Goal: Information Seeking & Learning: Learn about a topic

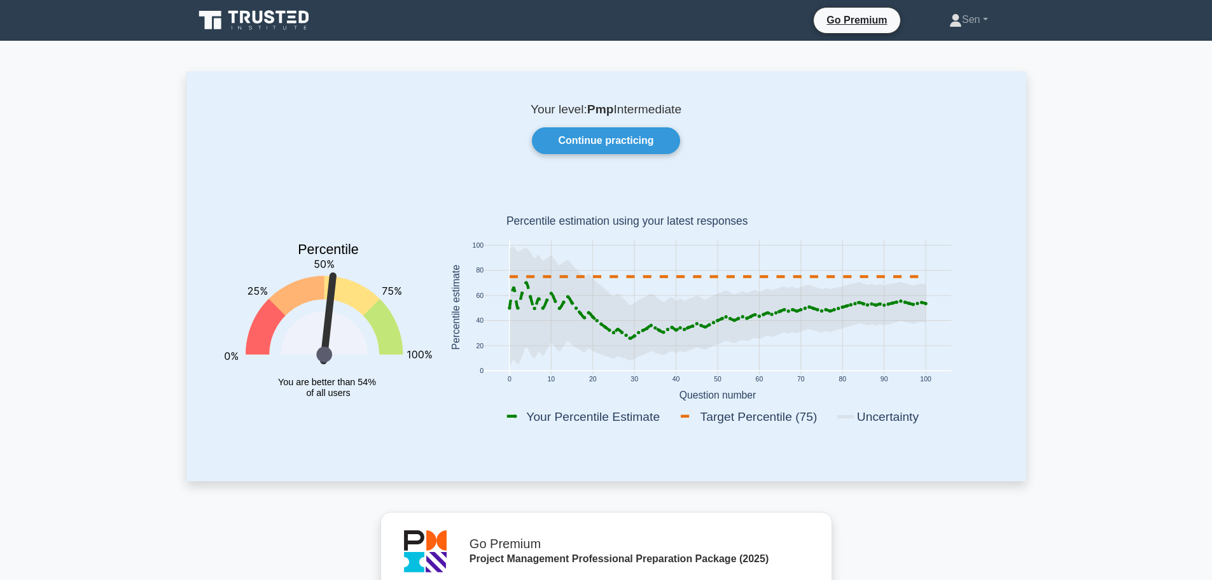
click at [633, 125] on div "Your level: Pmp Intermediate Continue practicing Percentile You are better than…" at bounding box center [606, 275] width 840 height 409
click at [632, 137] on link "Continue practicing" at bounding box center [606, 140] width 148 height 27
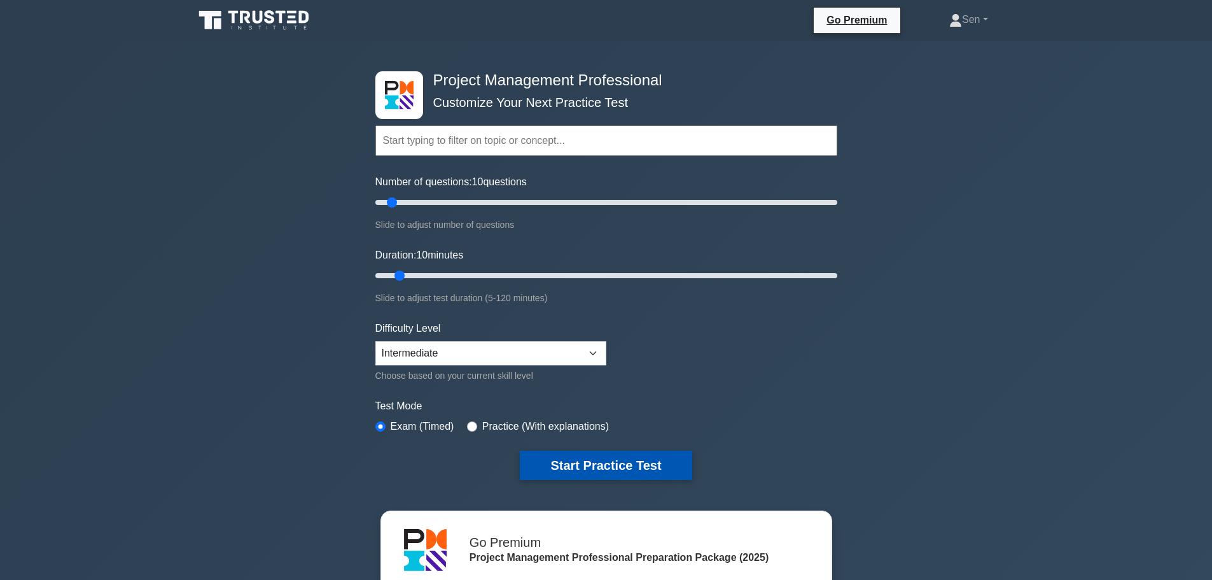
click at [632, 471] on button "Start Practice Test" at bounding box center [606, 464] width 172 height 29
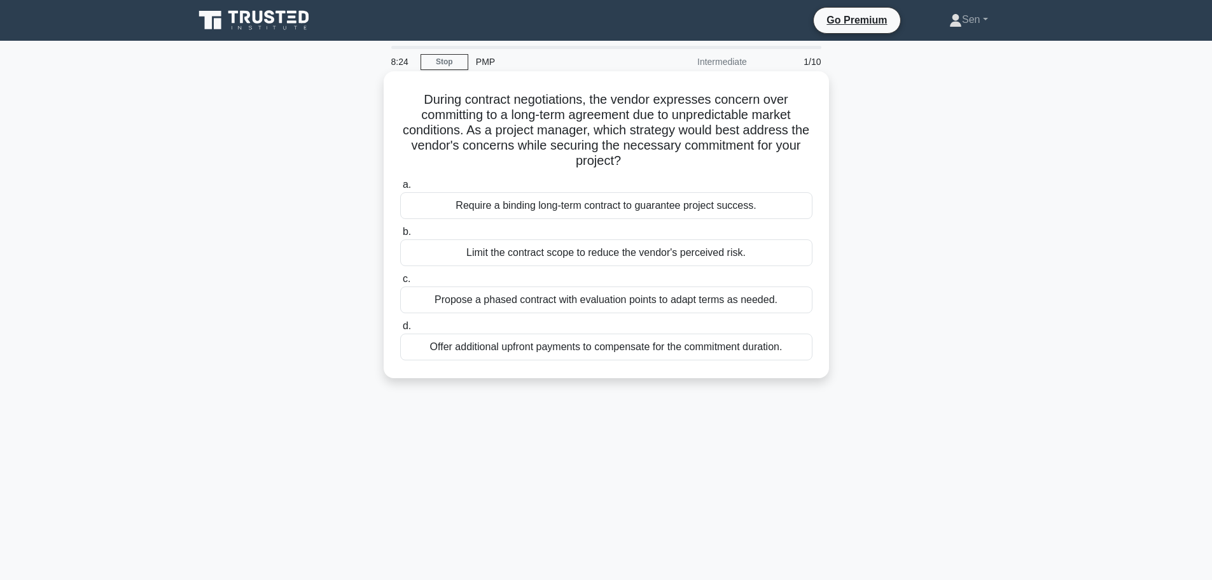
click at [780, 307] on div "Propose a phased contract with evaluation points to adapt terms as needed." at bounding box center [606, 299] width 412 height 27
click at [400, 283] on input "c. Propose a phased contract with evaluation points to adapt terms as needed." at bounding box center [400, 279] width 0 height 8
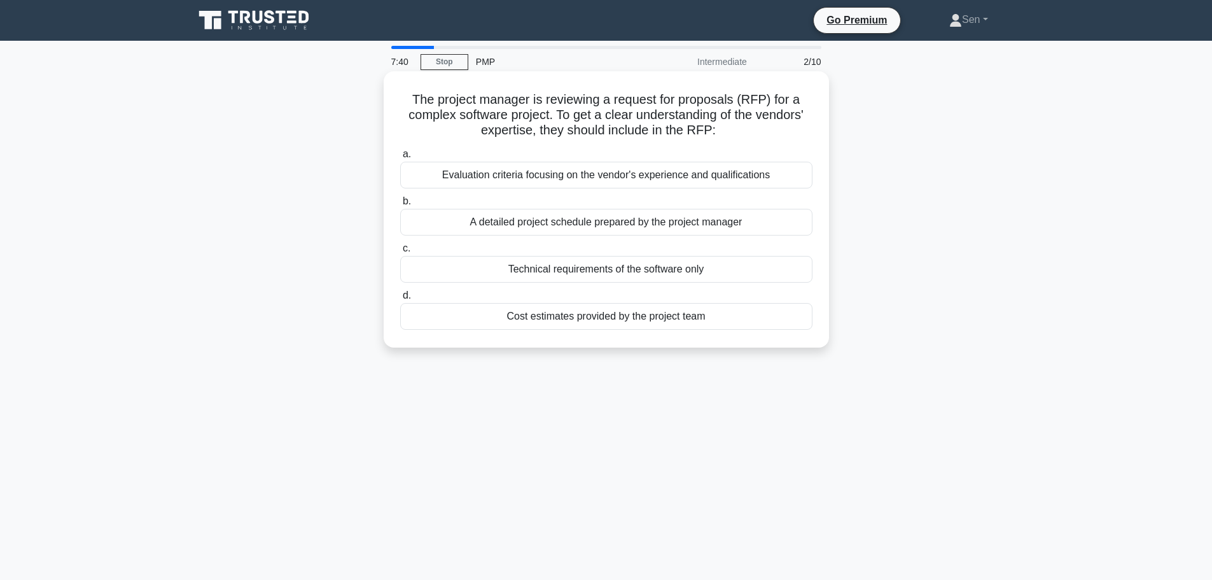
click at [693, 174] on div "Evaluation criteria focusing on the vendor's experience and qualifications" at bounding box center [606, 175] width 412 height 27
click at [400, 158] on input "a. Evaluation criteria focusing on the vendor's experience and qualifications" at bounding box center [400, 154] width 0 height 8
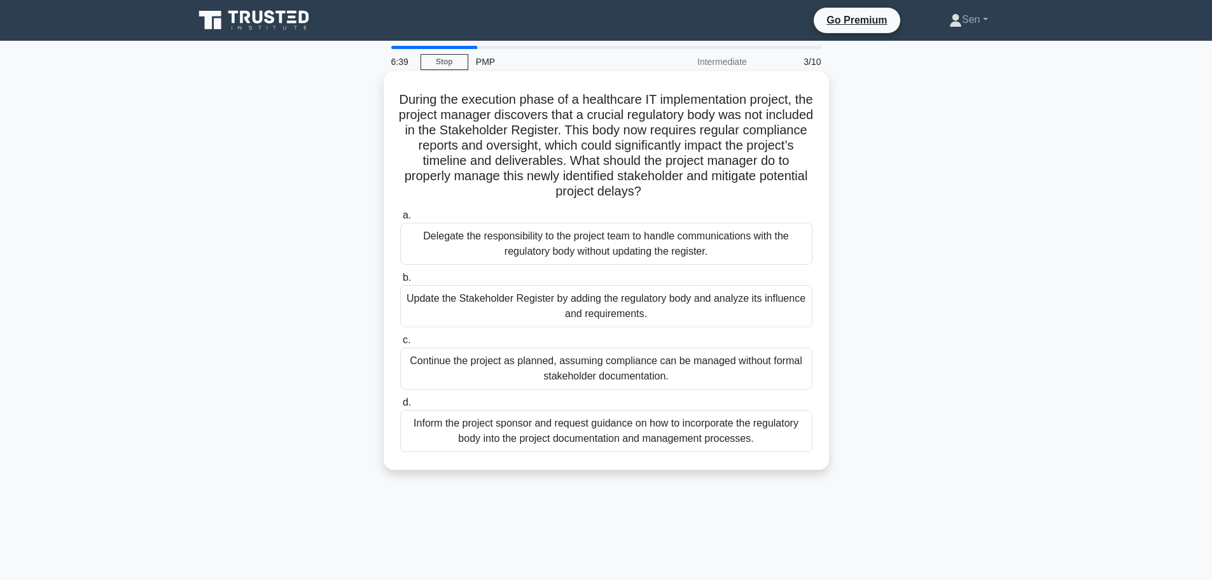
click at [758, 314] on div "Update the Stakeholder Register by adding the regulatory body and analyze its i…" at bounding box center [606, 306] width 412 height 42
click at [400, 282] on input "b. Update the Stakeholder Register by adding the regulatory body and analyze it…" at bounding box center [400, 278] width 0 height 8
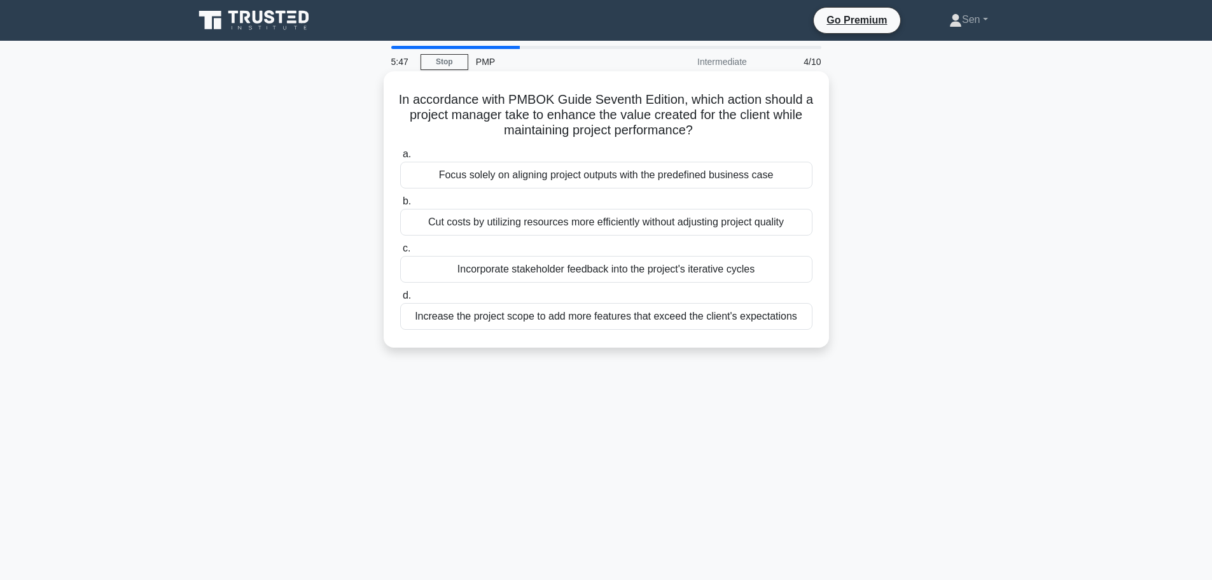
click at [751, 274] on div "Incorporate stakeholder feedback into the project's iterative cycles" at bounding box center [606, 269] width 412 height 27
click at [400, 253] on input "c. Incorporate stakeholder feedback into the project's iterative cycles" at bounding box center [400, 248] width 0 height 8
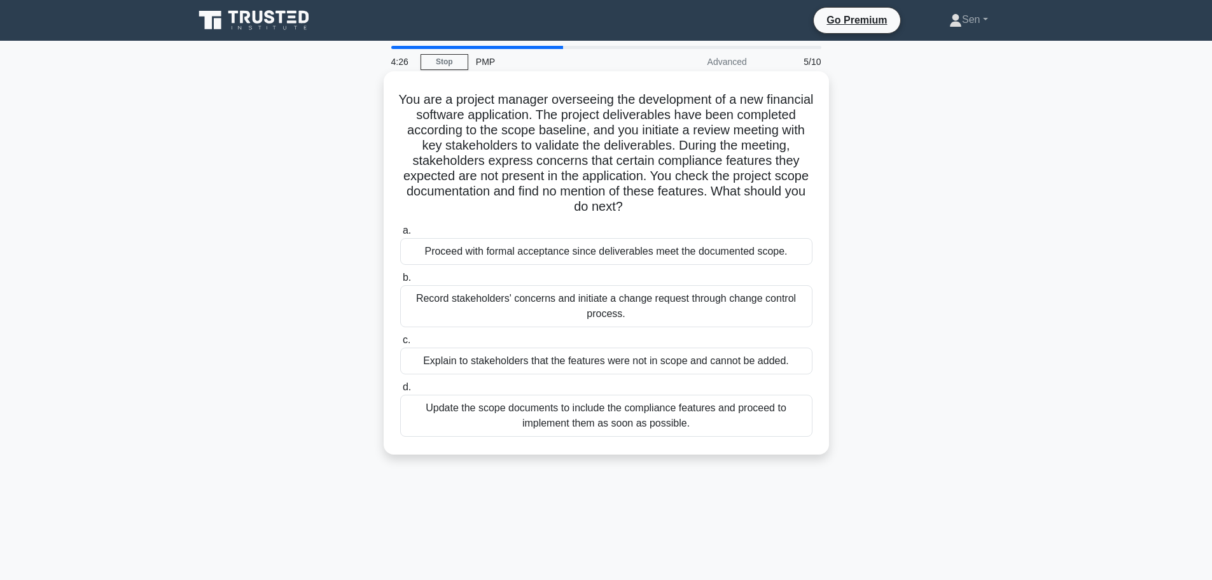
click at [753, 309] on div "Record stakeholders' concerns and initiate a change request through change cont…" at bounding box center [606, 306] width 412 height 42
click at [400, 282] on input "b. Record stakeholders' concerns and initiate a change request through change c…" at bounding box center [400, 278] width 0 height 8
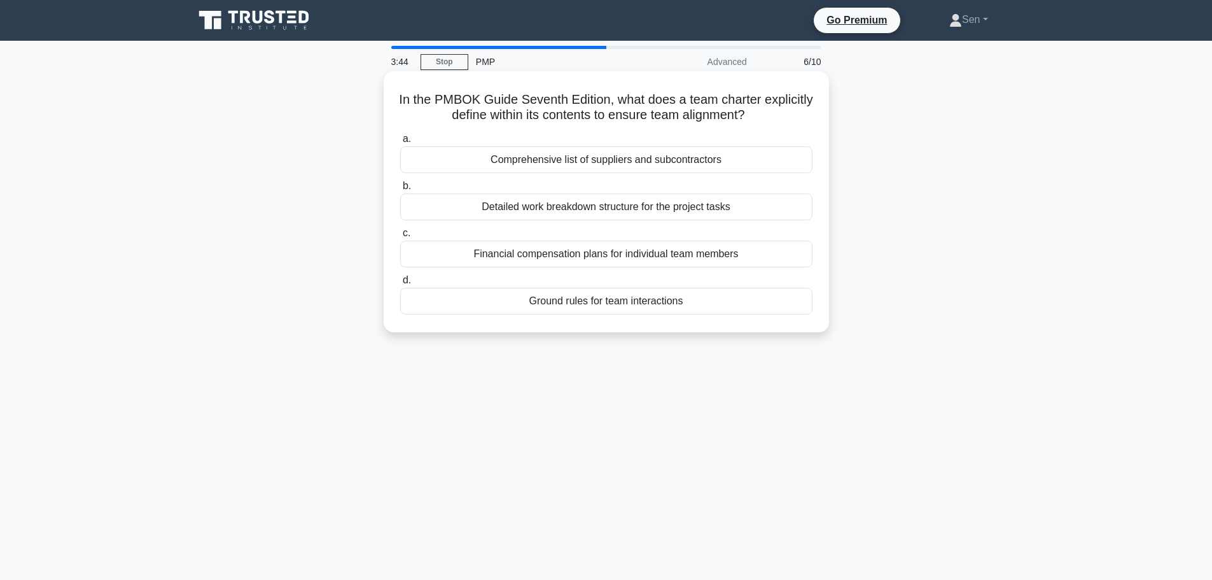
click at [637, 258] on div "Financial compensation plans for individual team members" at bounding box center [606, 253] width 412 height 27
click at [400, 237] on input "c. Financial compensation plans for individual team members" at bounding box center [400, 233] width 0 height 8
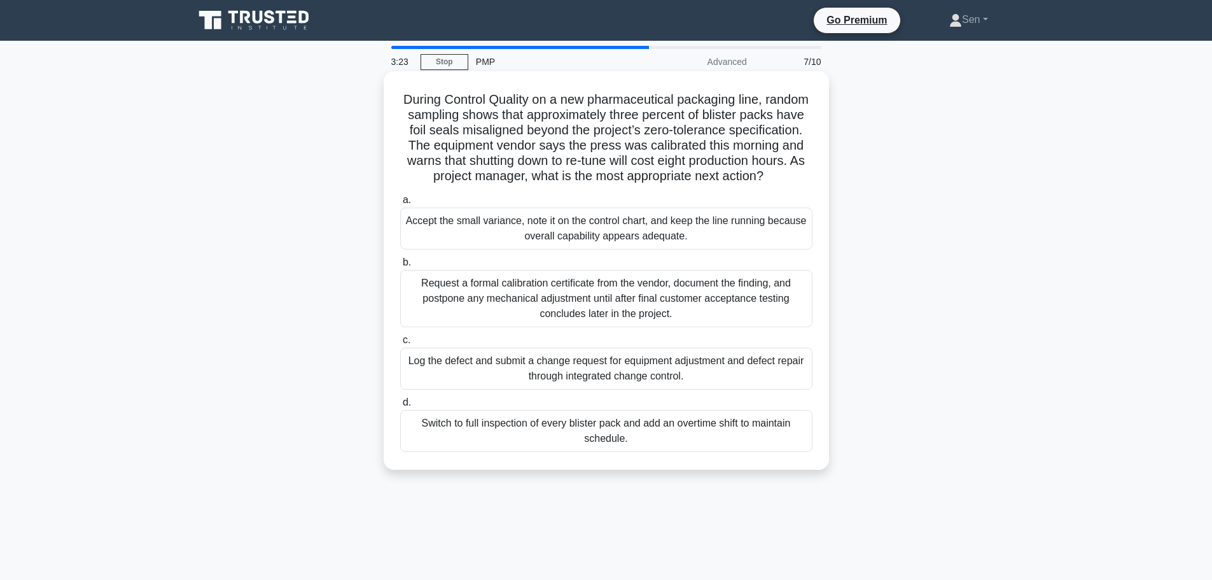
drag, startPoint x: 620, startPoint y: 200, endPoint x: 403, endPoint y: 106, distance: 235.9
click at [403, 106] on h5 "During Control Quality on a new pharmaceutical packaging line, random sampling …" at bounding box center [606, 138] width 415 height 93
copy h5 "During Control Quality on a new pharmaceutical packaging line, random sampling …"
click at [733, 249] on div "Accept the small variance, note it on the control chart, and keep the line runn…" at bounding box center [606, 228] width 412 height 42
click at [400, 204] on input "a. Accept the small variance, note it on the control chart, and keep the line r…" at bounding box center [400, 200] width 0 height 8
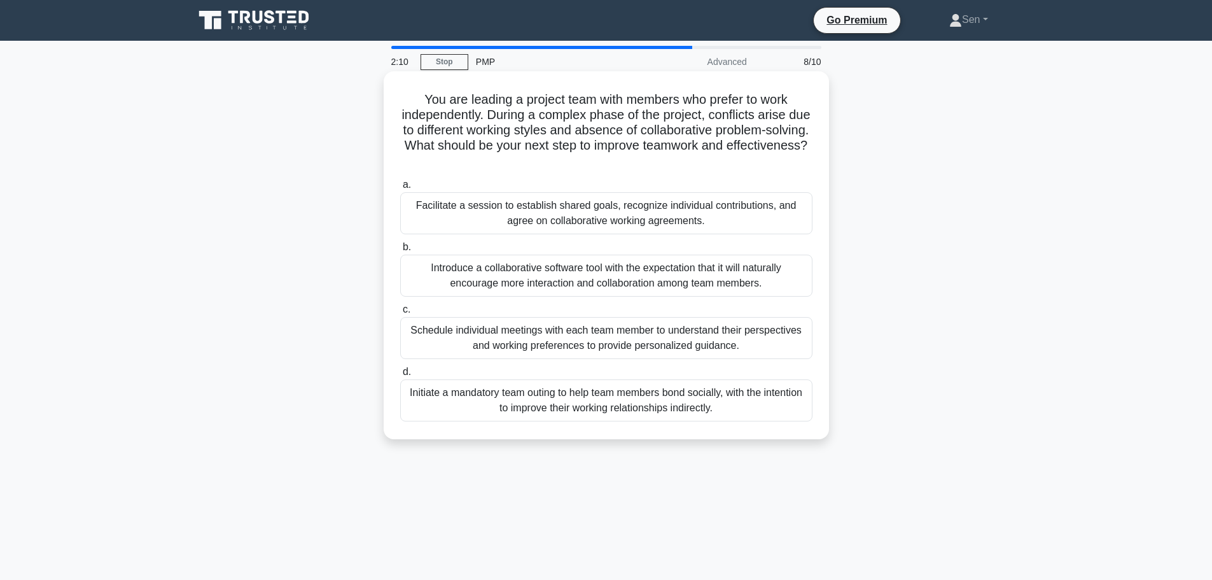
click at [712, 408] on div "Initiate a mandatory team outing to help team members bond socially, with the i…" at bounding box center [606, 400] width 412 height 42
click at [400, 376] on input "d. Initiate a mandatory team outing to help team members bond socially, with th…" at bounding box center [400, 372] width 0 height 8
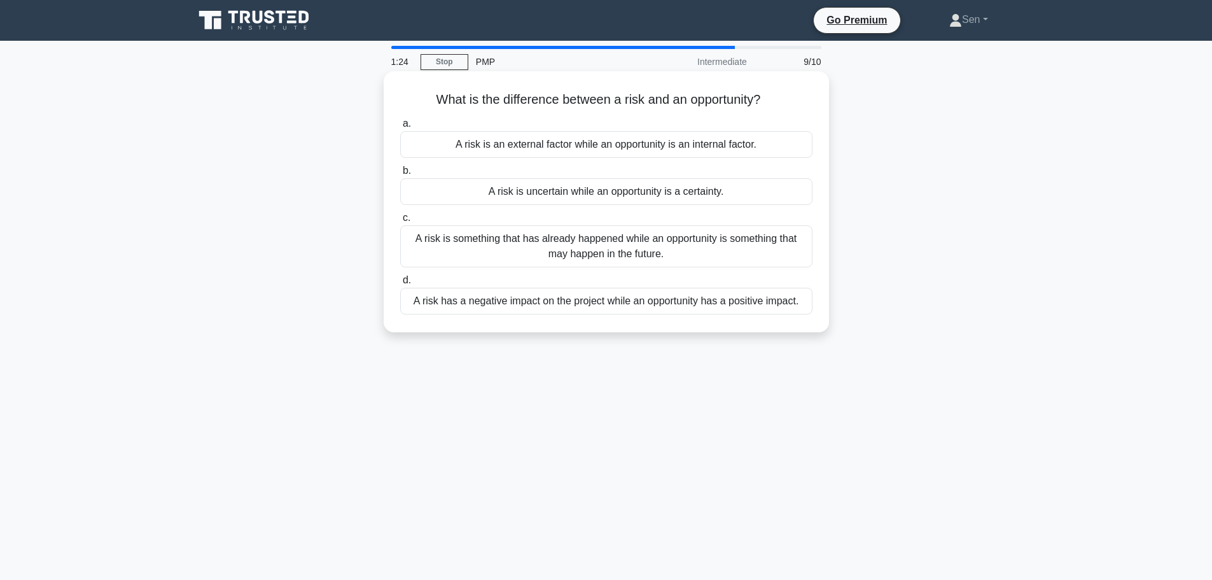
click at [648, 147] on div "A risk is an external factor while an opportunity is an internal factor." at bounding box center [606, 144] width 412 height 27
click at [400, 128] on input "a. A risk is an external factor while an opportunity is an internal factor." at bounding box center [400, 124] width 0 height 8
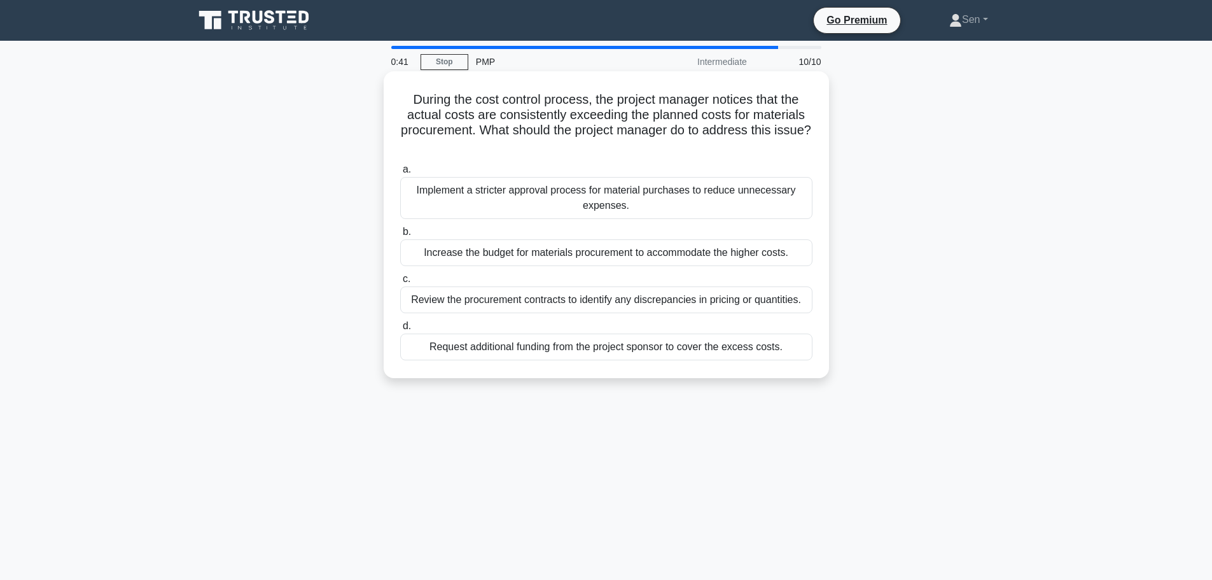
click at [605, 305] on div "Review the procurement contracts to identify any discrepancies in pricing or qu…" at bounding box center [606, 299] width 412 height 27
click at [400, 283] on input "c. Review the procurement contracts to identify any discrepancies in pricing or…" at bounding box center [400, 279] width 0 height 8
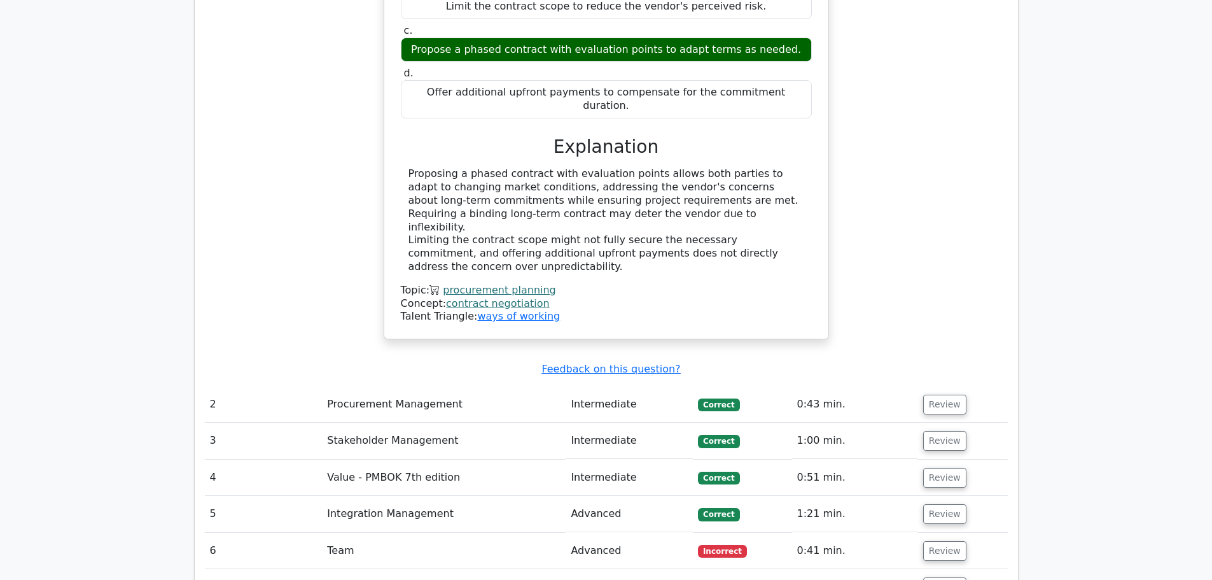
scroll to position [1463, 0]
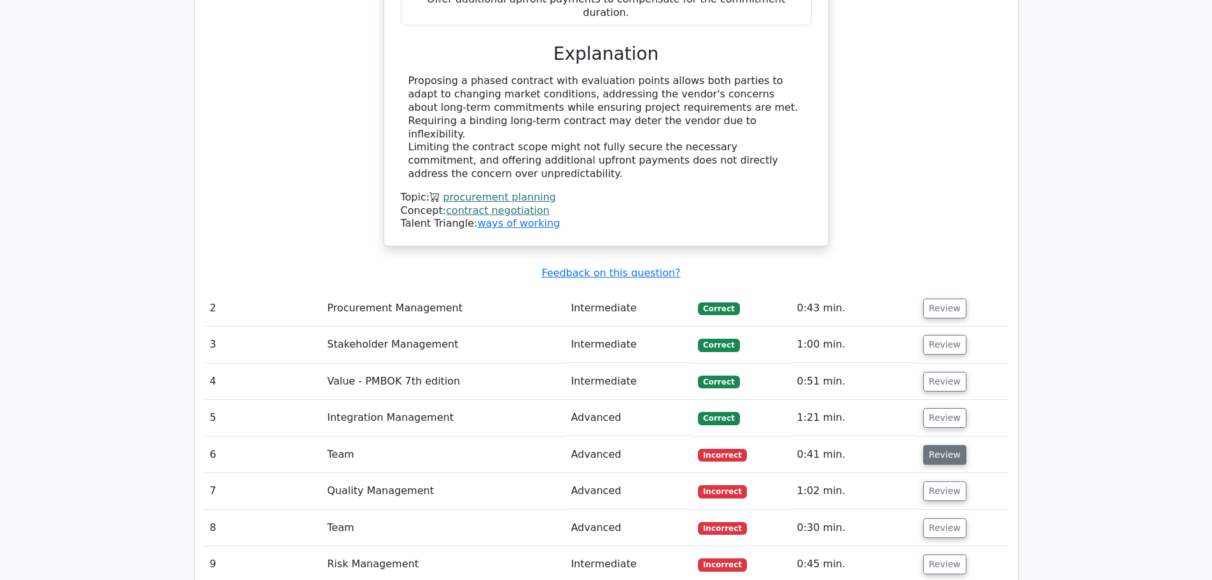
click at [950, 445] on button "Review" at bounding box center [944, 455] width 43 height 20
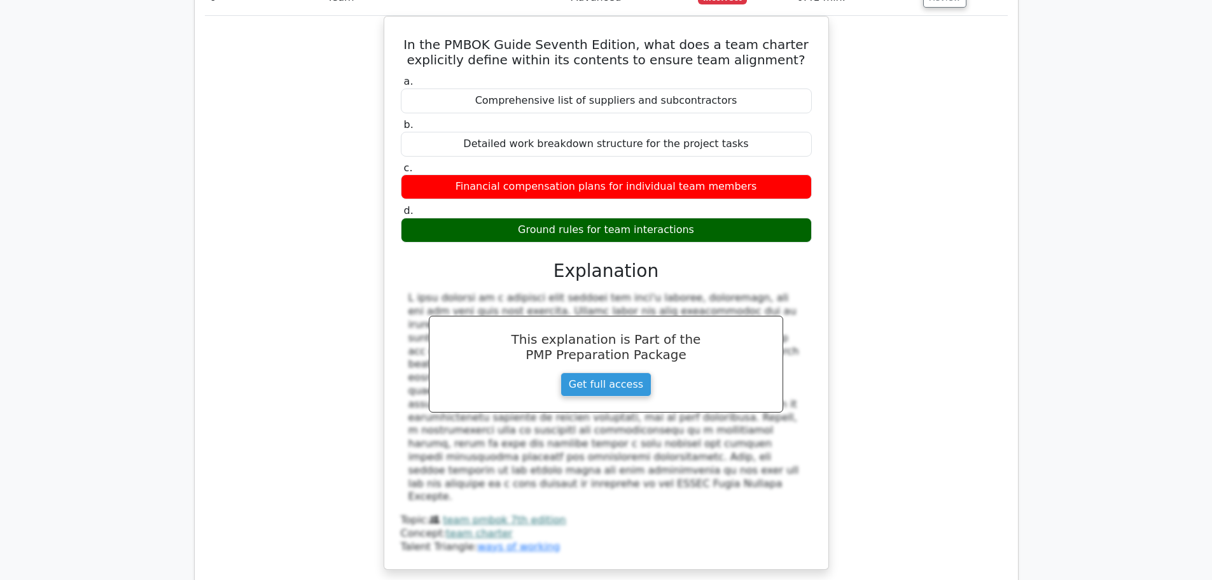
scroll to position [2226, 0]
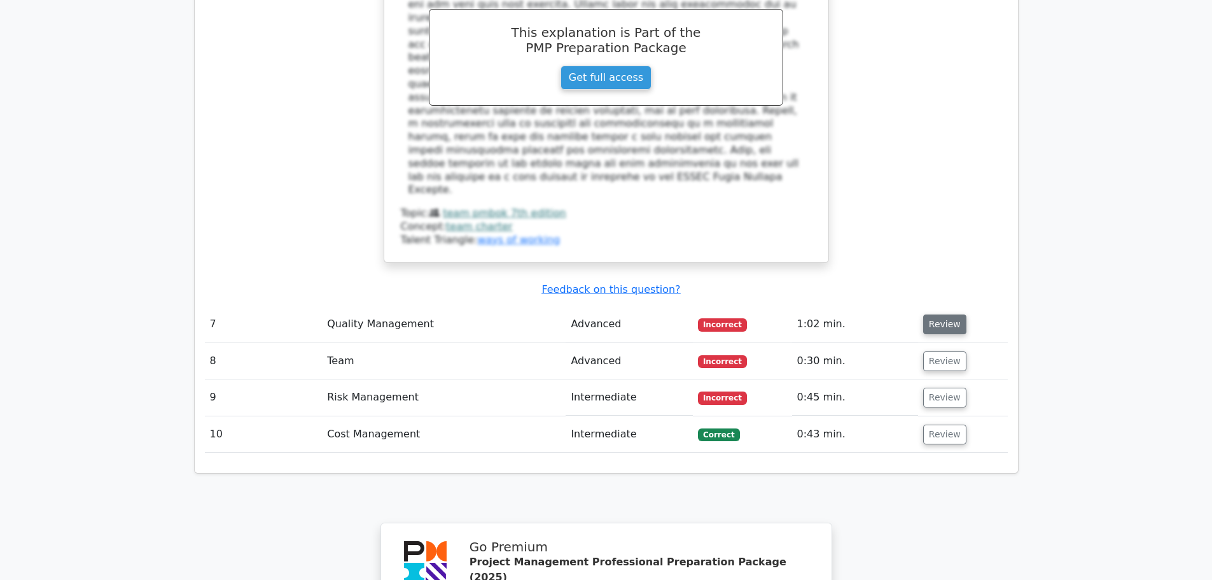
click at [943, 314] on button "Review" at bounding box center [944, 324] width 43 height 20
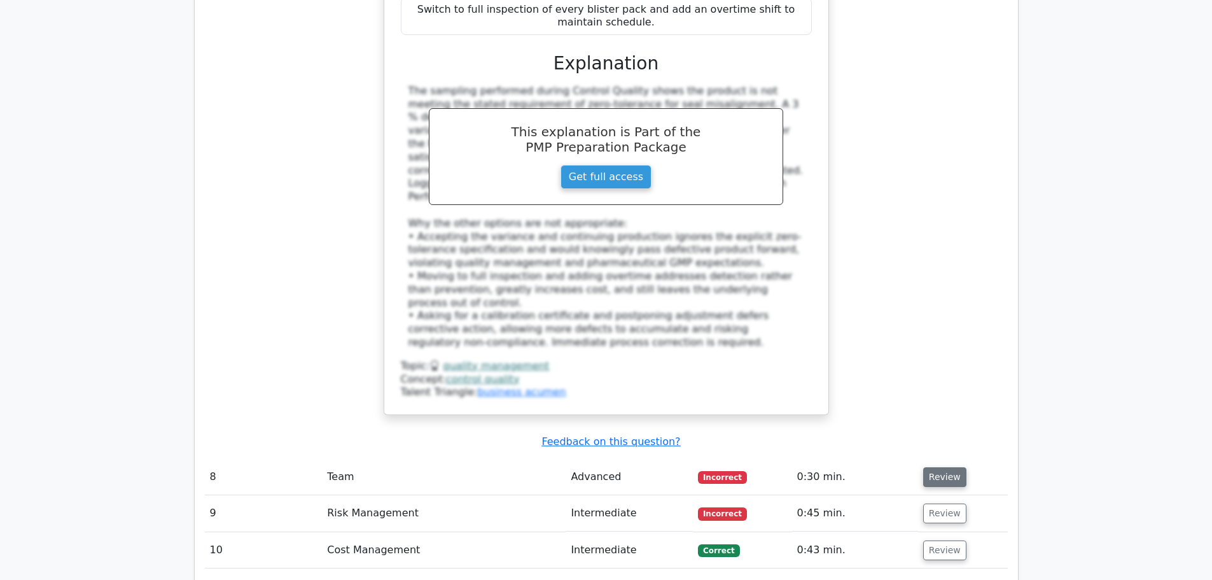
scroll to position [2926, 0]
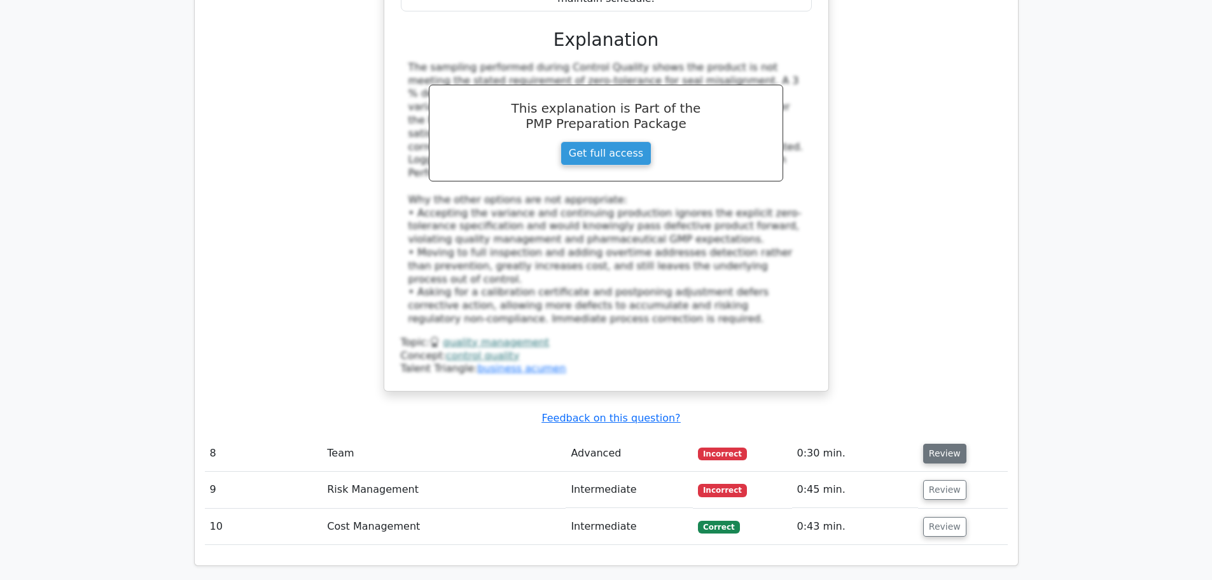
click at [949, 443] on button "Review" at bounding box center [944, 453] width 43 height 20
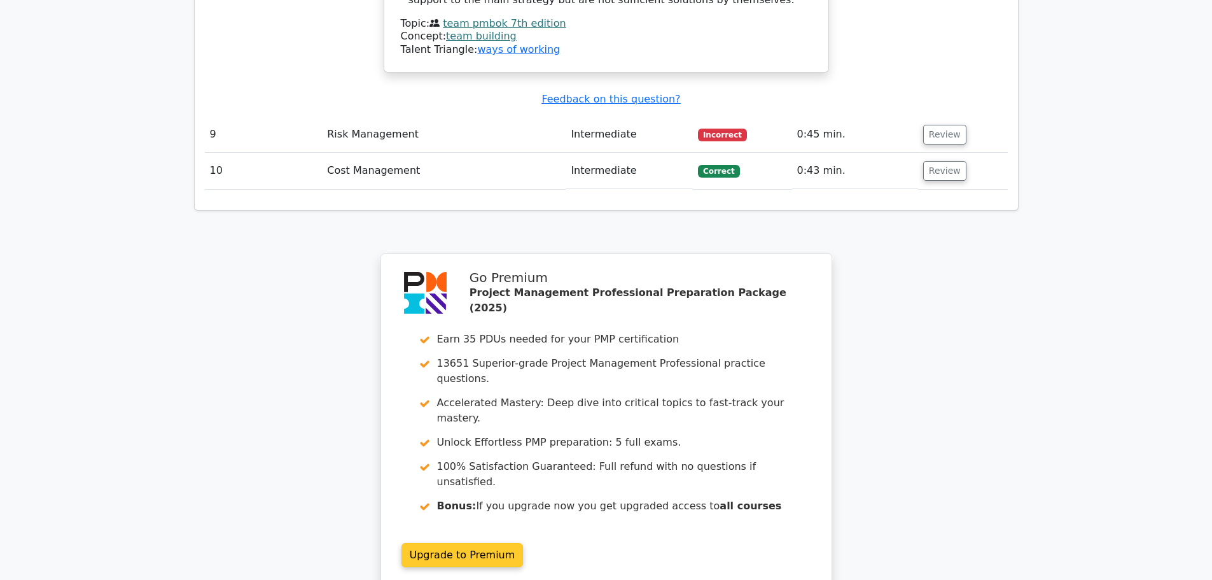
scroll to position [4134, 0]
